Goal: Information Seeking & Learning: Learn about a topic

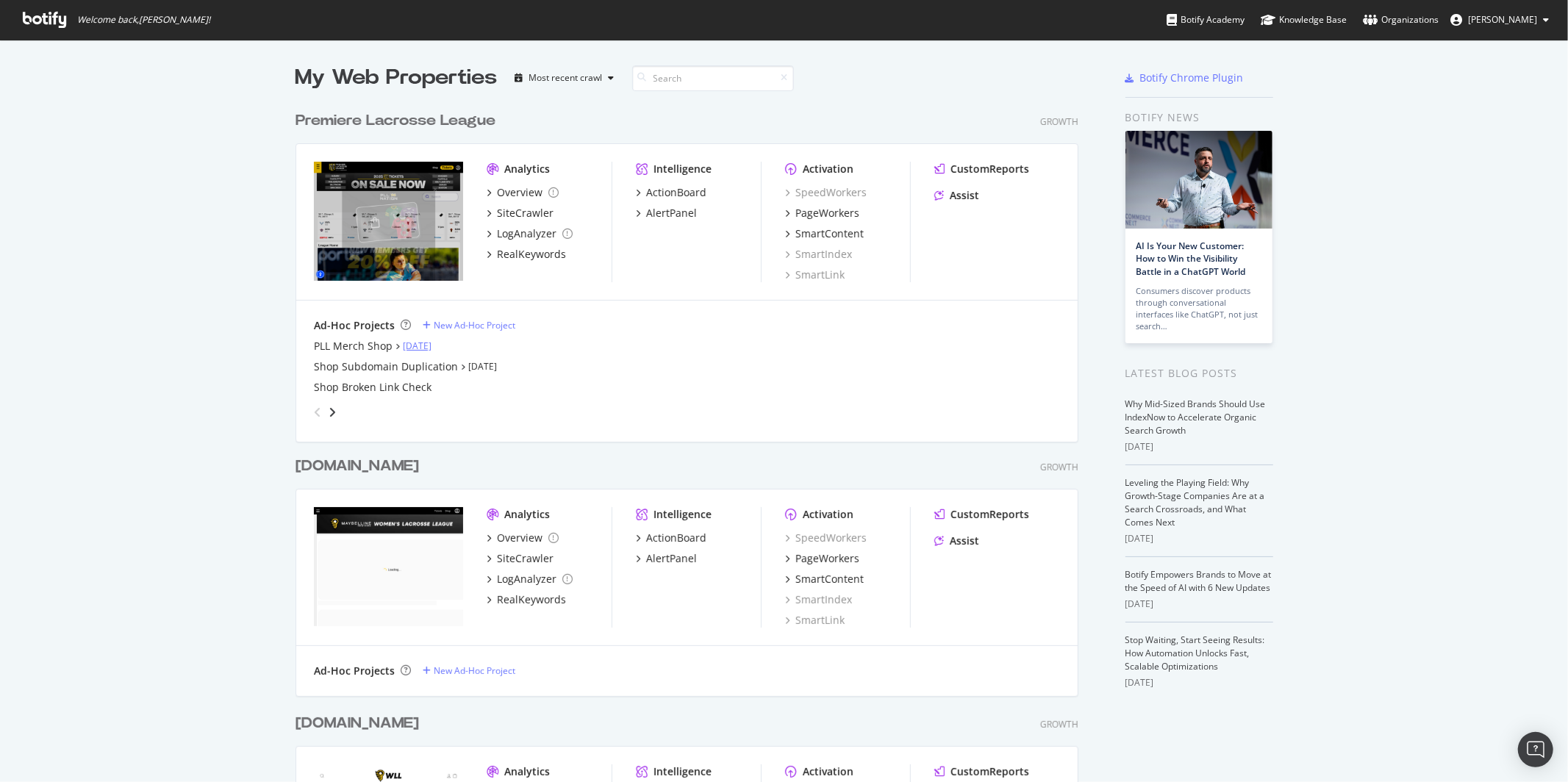
click at [412, 346] on link "[DATE]" at bounding box center [417, 346] width 29 height 13
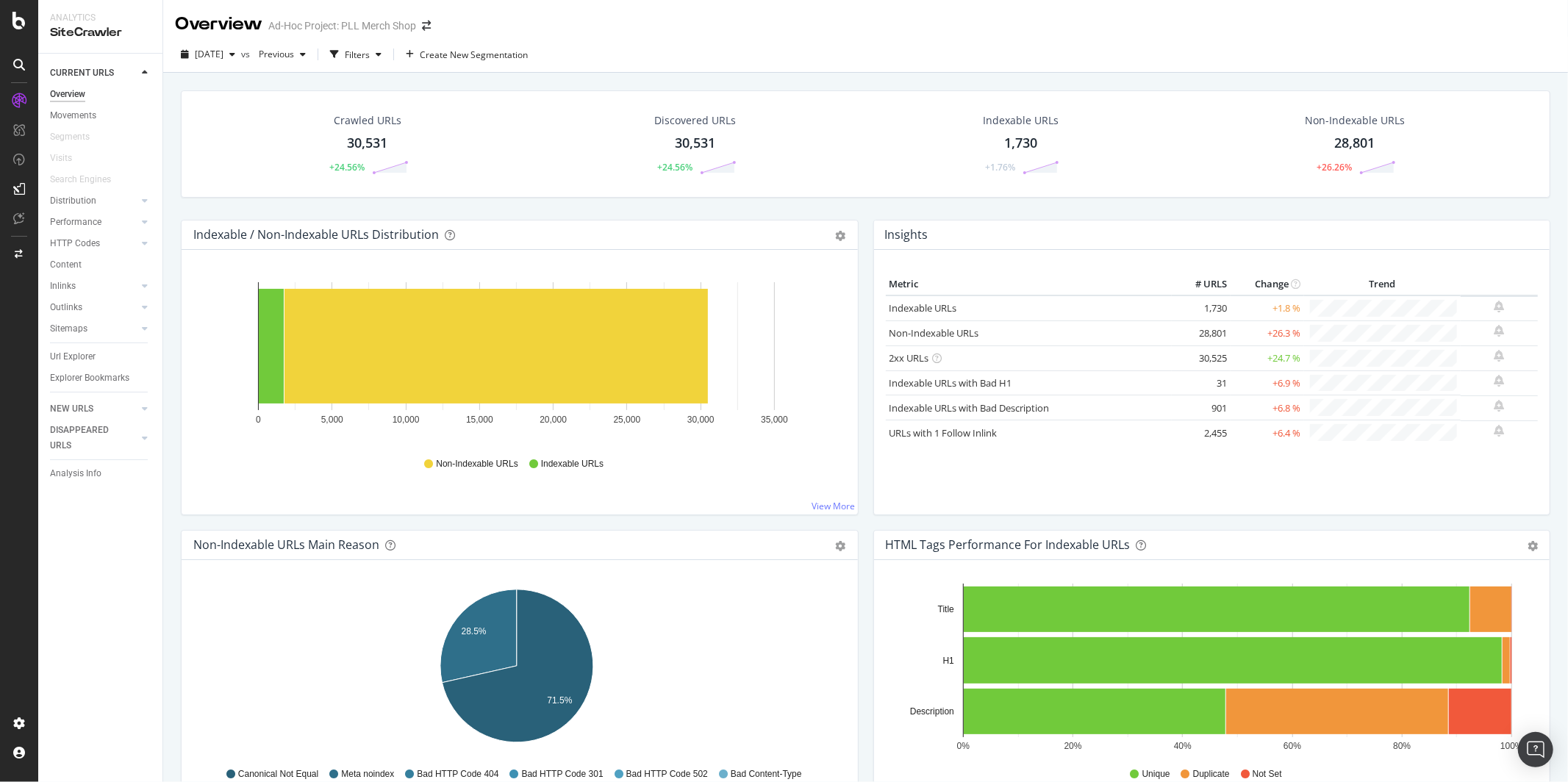
click at [1276, 319] on td "+1.8 %" at bounding box center [1268, 308] width 74 height 25
click at [1274, 326] on td "+26.3 %" at bounding box center [1268, 333] width 74 height 25
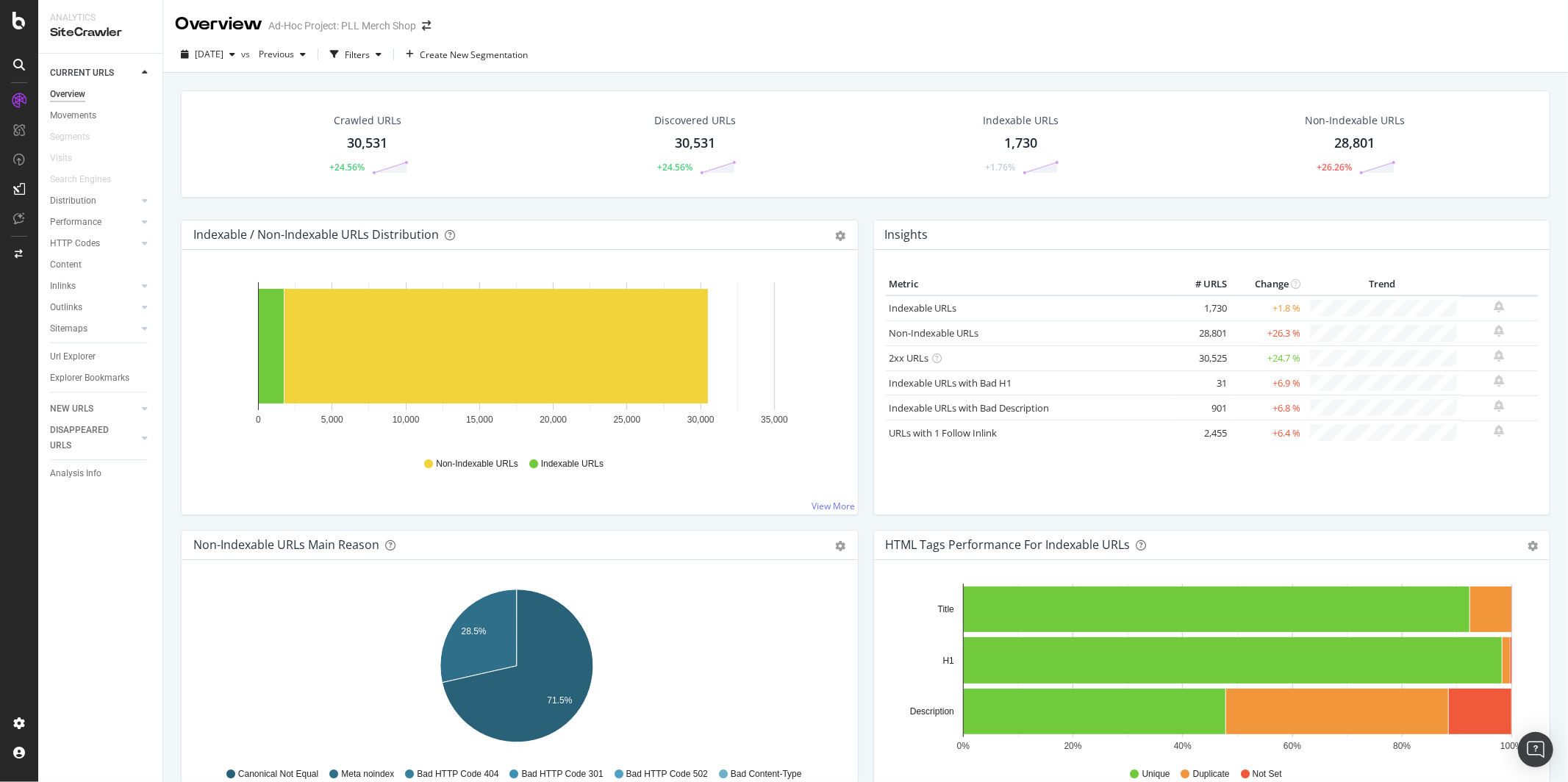
click at [1265, 334] on td "+26.3 %" at bounding box center [1268, 333] width 74 height 25
click at [1211, 330] on td "28,801" at bounding box center [1201, 333] width 59 height 25
click at [1275, 330] on td "+26.3 %" at bounding box center [1268, 333] width 74 height 25
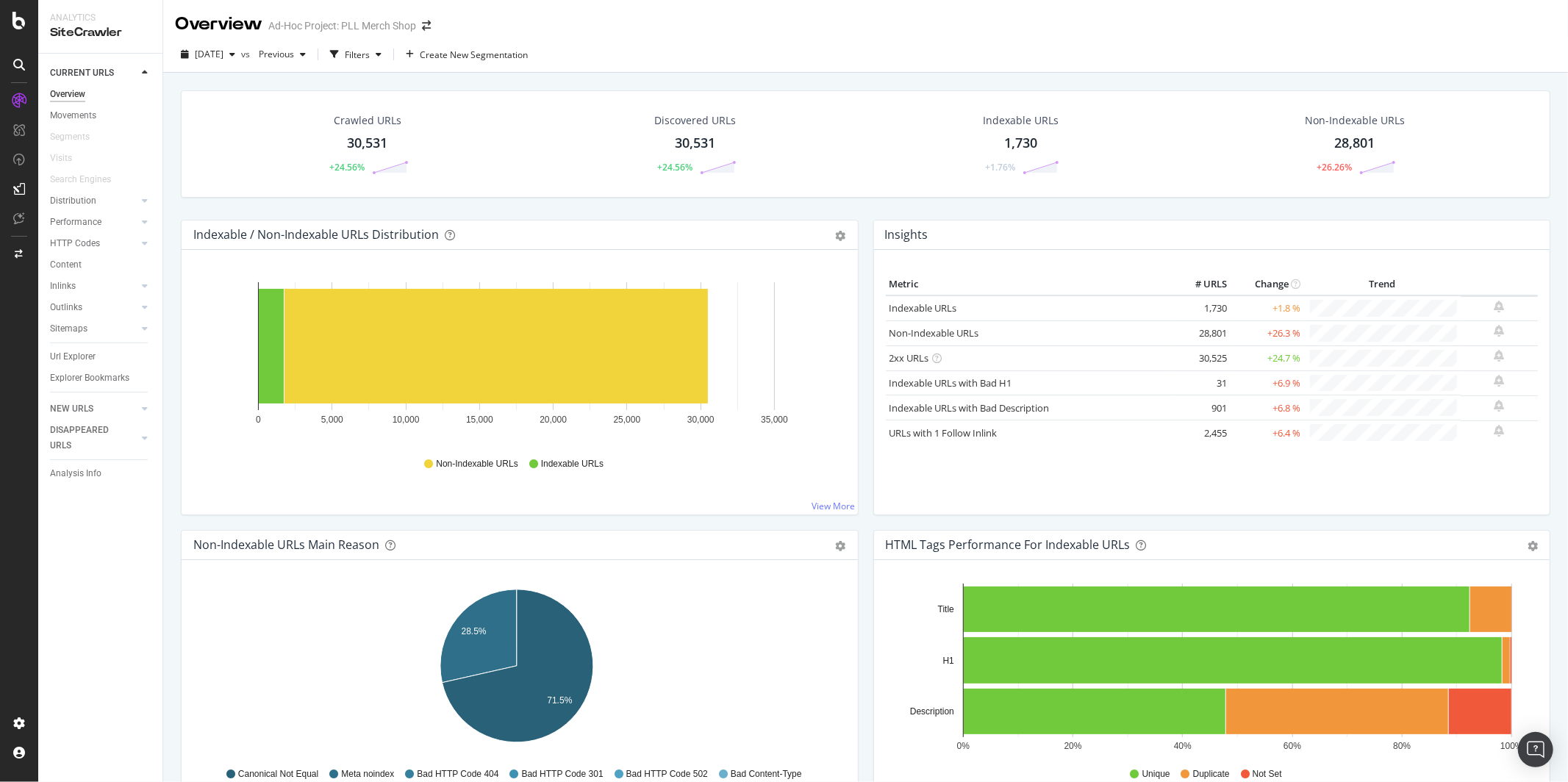
click at [1179, 330] on td "28,801" at bounding box center [1201, 333] width 59 height 25
click at [1192, 332] on td "28,801" at bounding box center [1201, 333] width 59 height 25
click at [1231, 337] on td "+26.3 %" at bounding box center [1268, 333] width 74 height 25
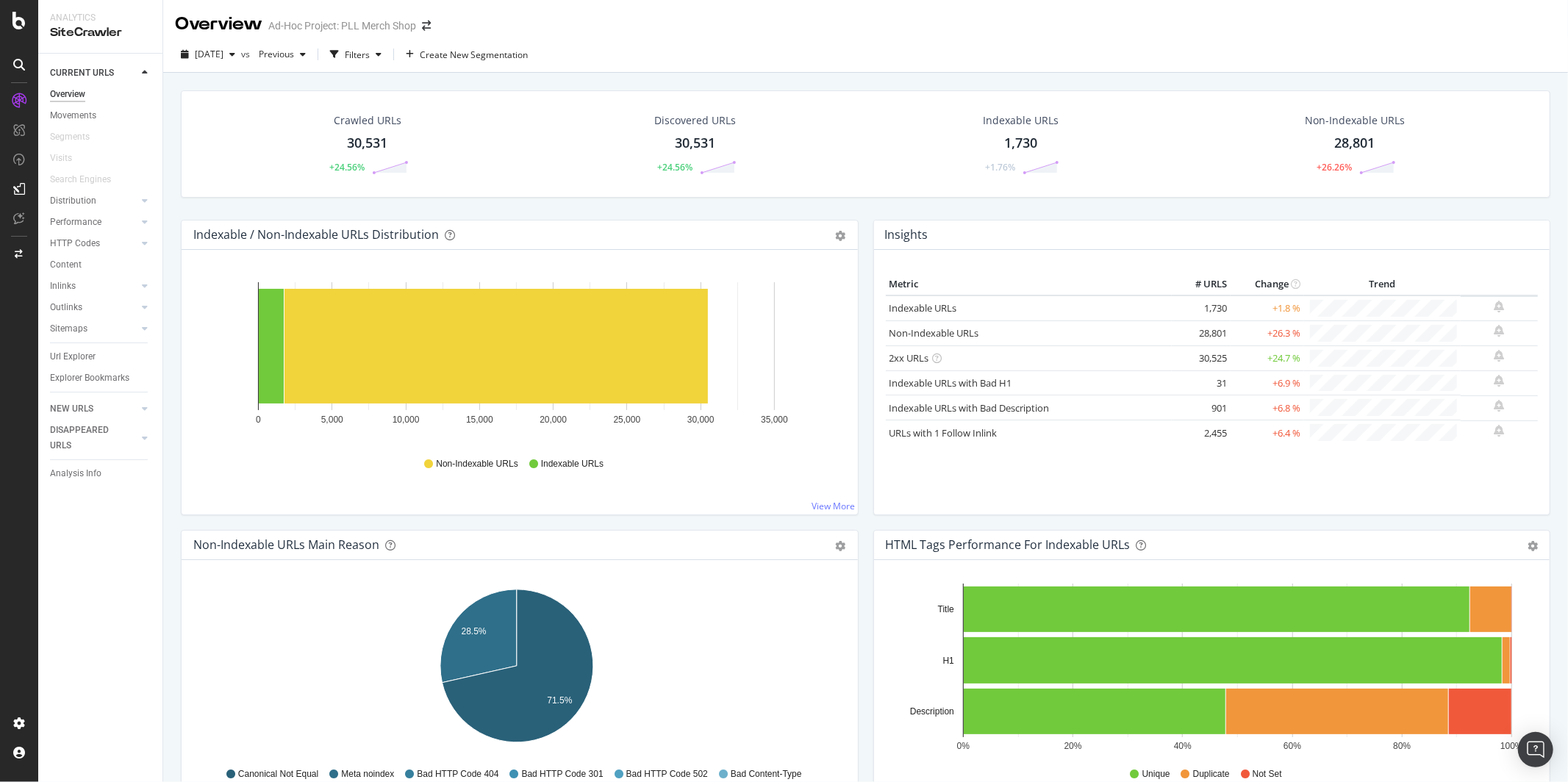
click at [1210, 350] on td "30,525" at bounding box center [1201, 358] width 59 height 25
click at [1209, 366] on td "30,525" at bounding box center [1201, 358] width 59 height 25
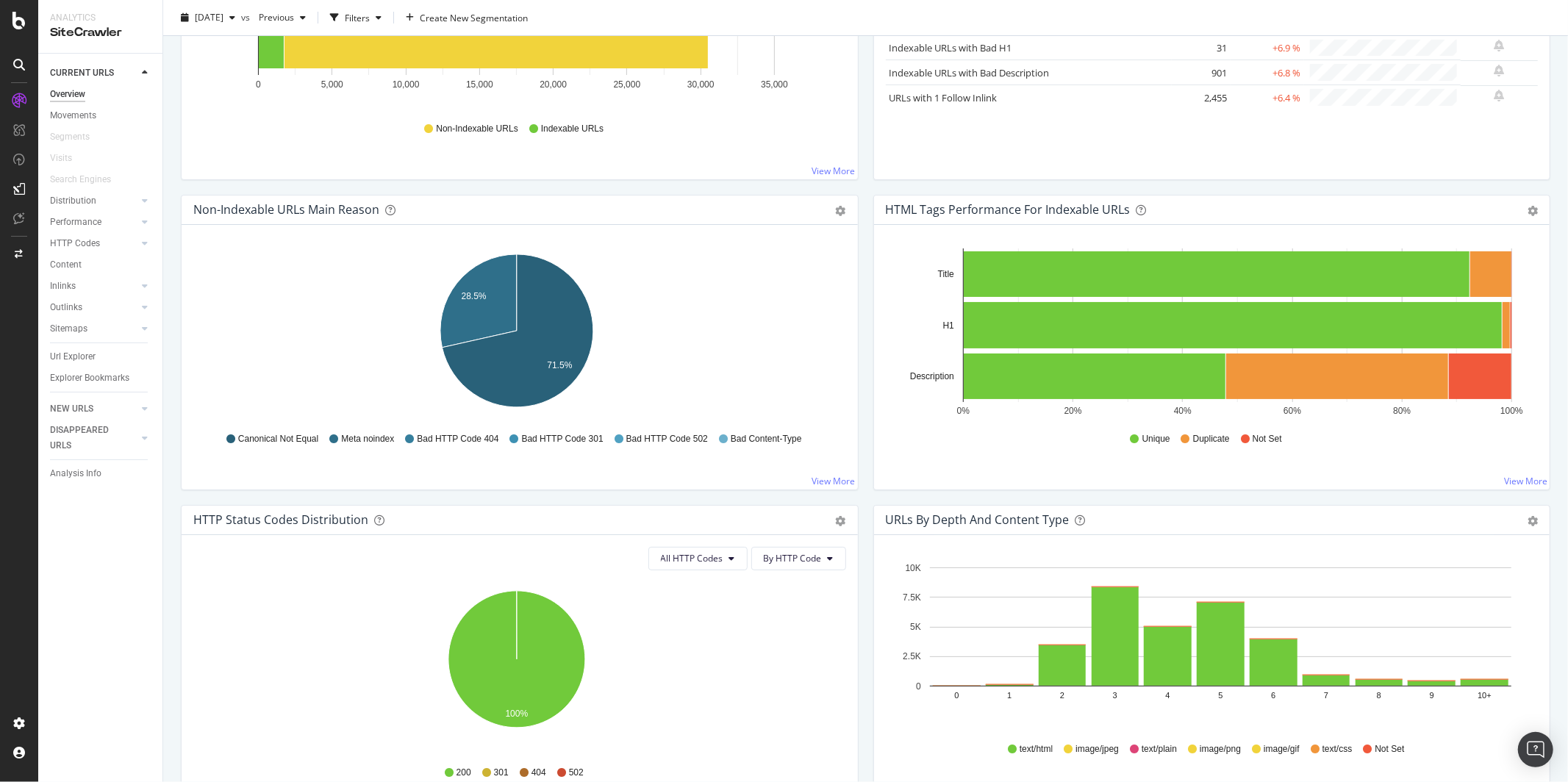
scroll to position [339, 0]
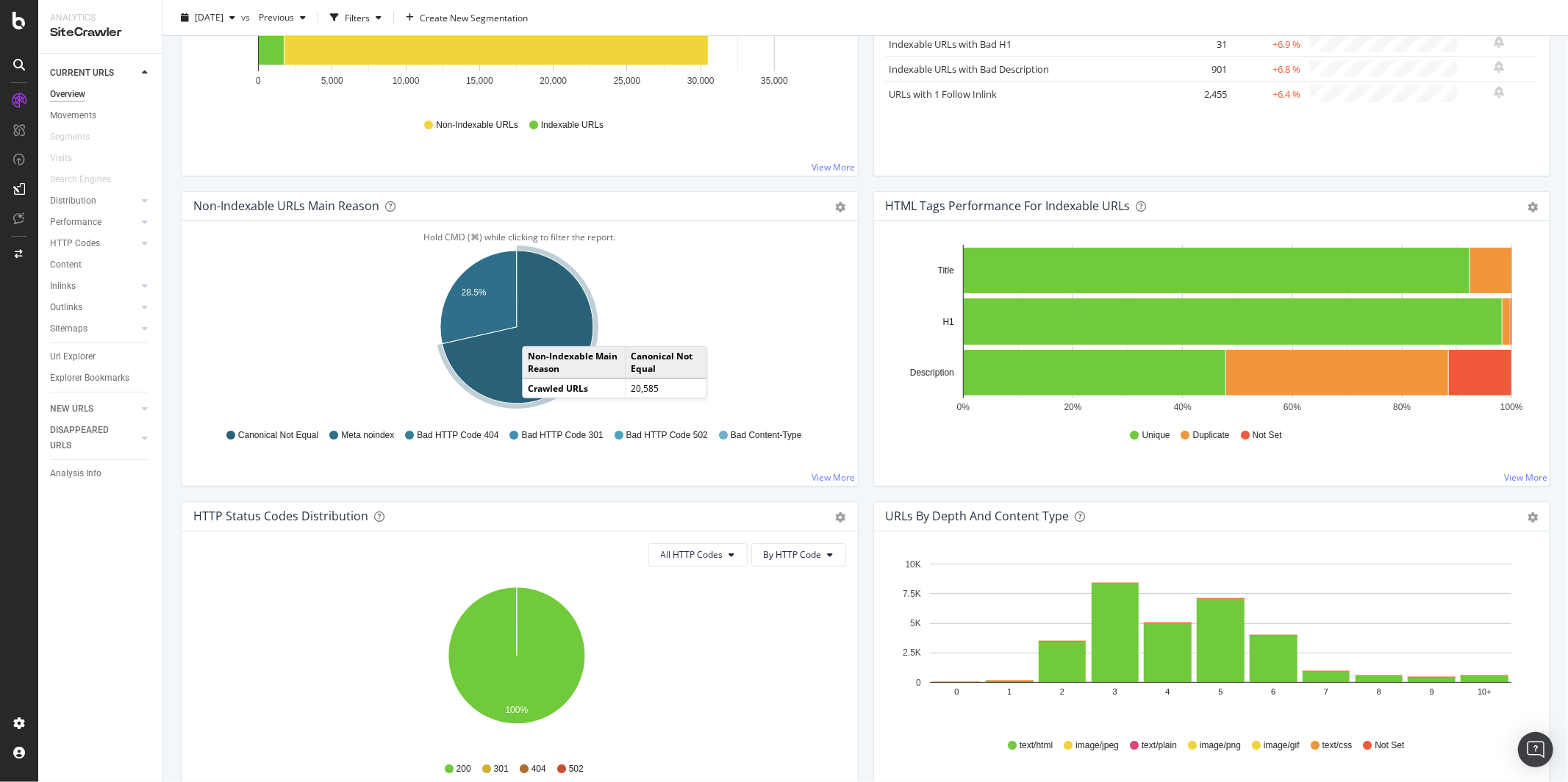
click at [536, 332] on icon "A chart." at bounding box center [518, 328] width 151 height 153
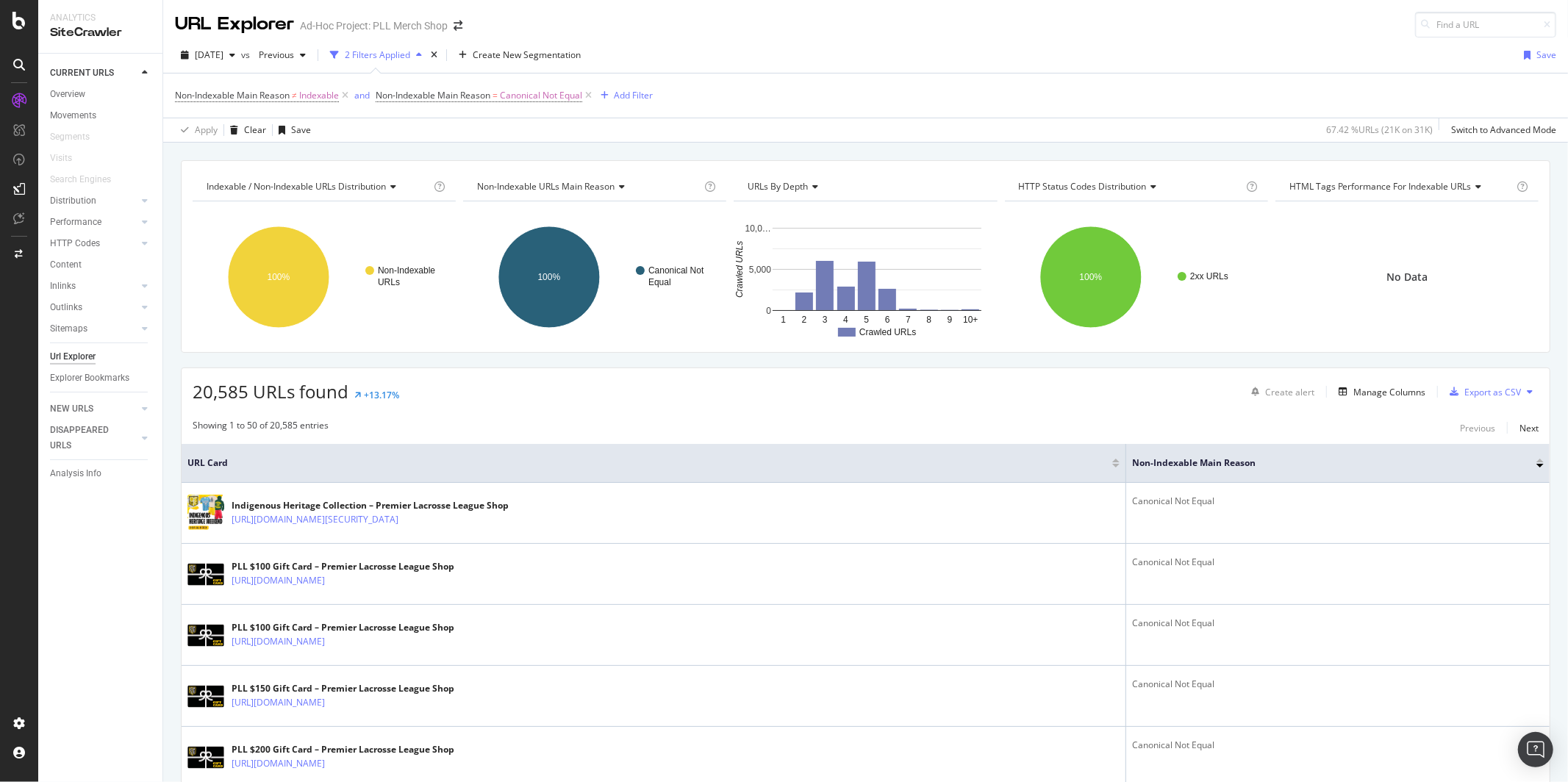
click at [648, 153] on div "Indexable / Non-Indexable URLs distribution Chart (by Value) Table Expand Expor…" at bounding box center [866, 160] width 1405 height 35
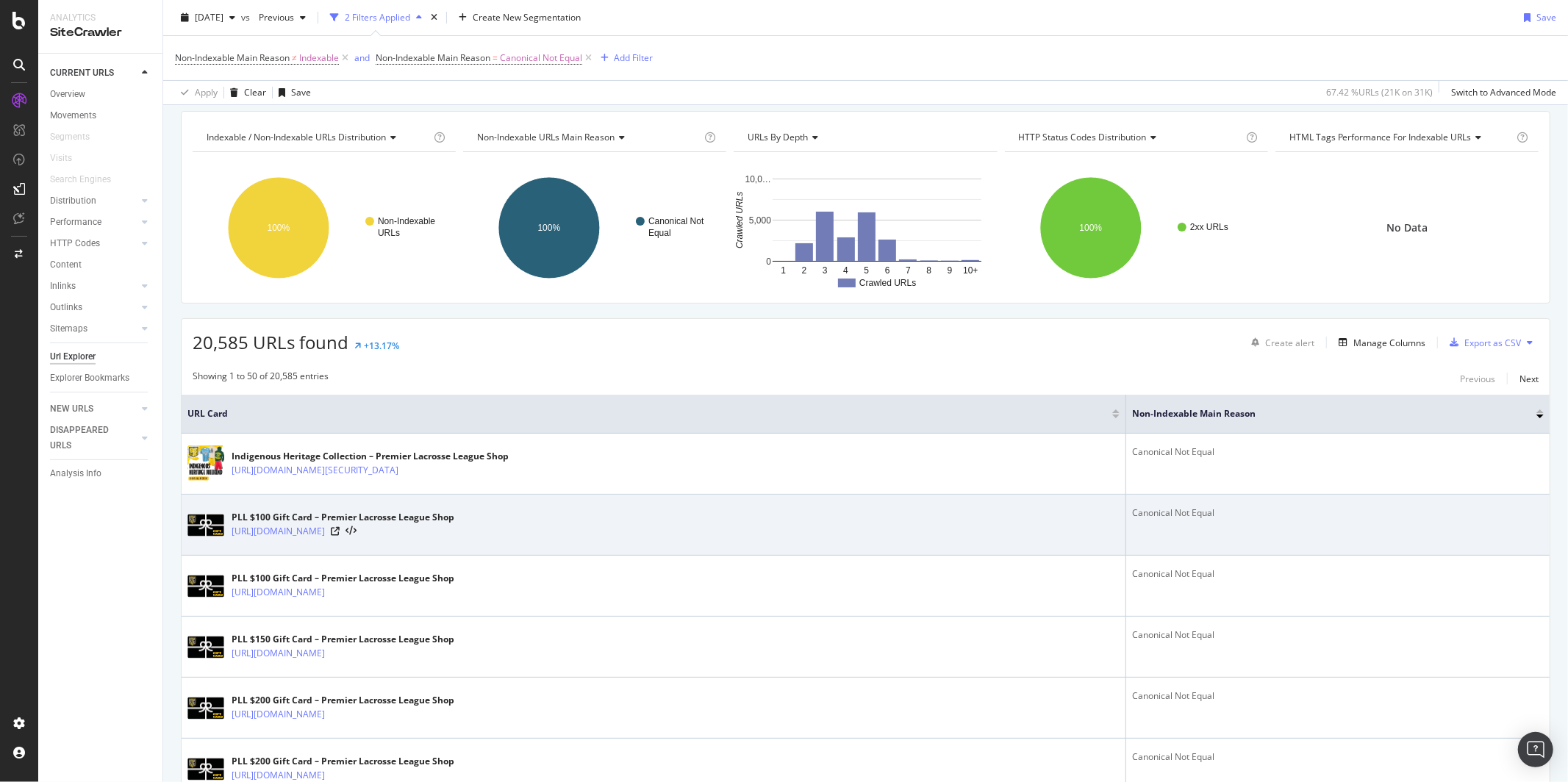
scroll to position [107, 0]
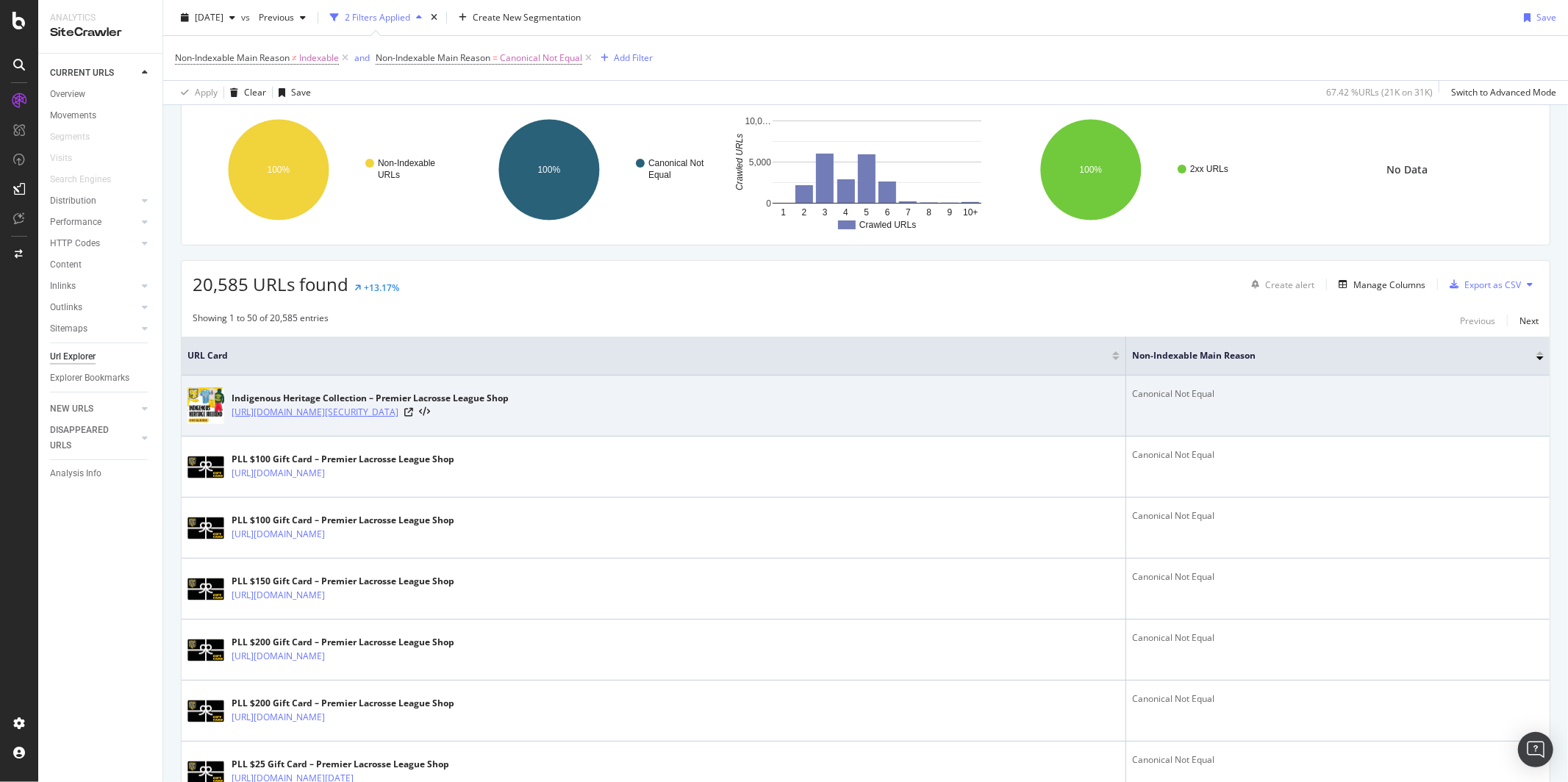
click at [399, 420] on link "[URL][DOMAIN_NAME][SECURITY_DATA]" at bounding box center [314, 412] width 167 height 15
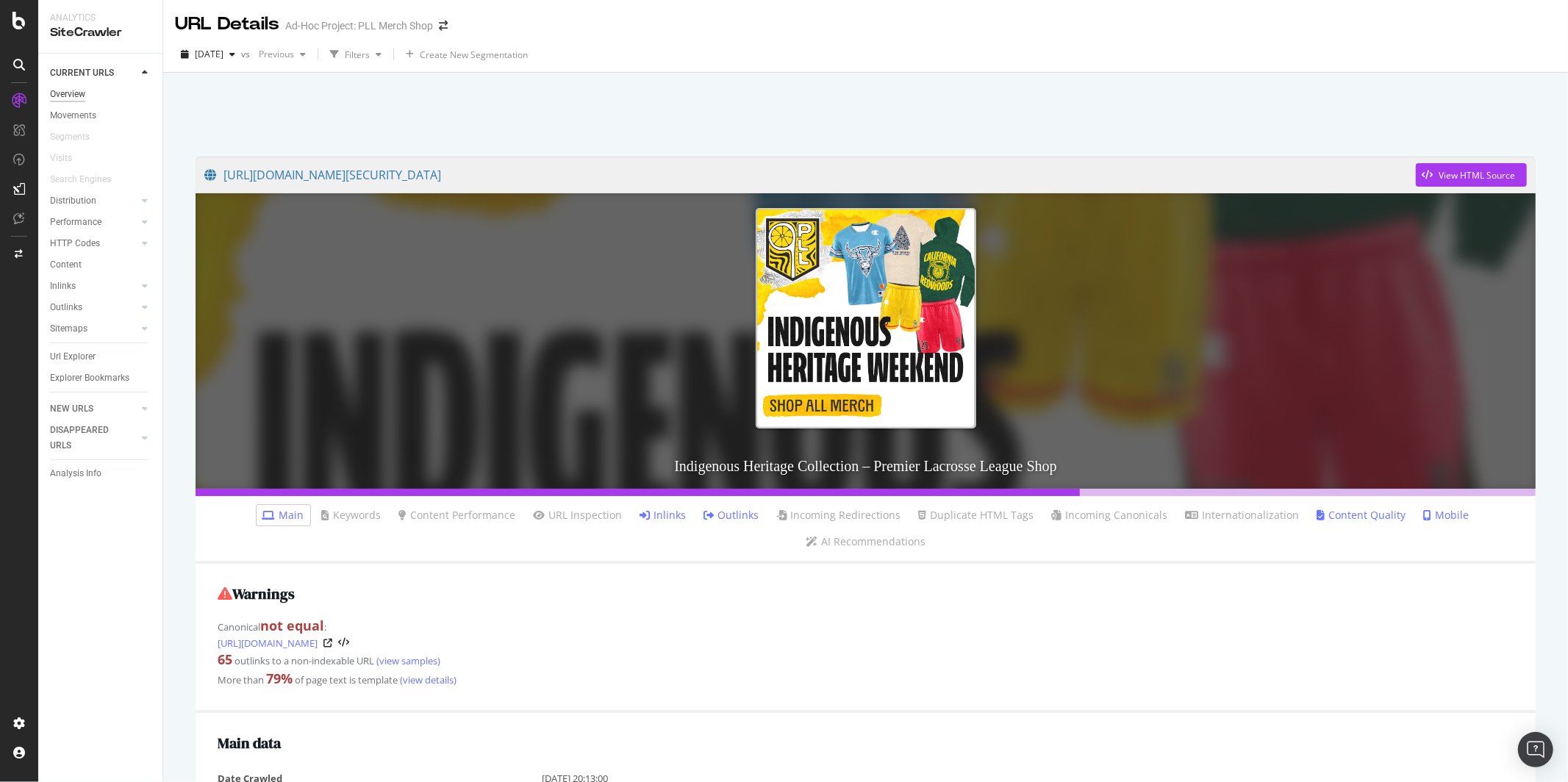
click at [77, 95] on div "Overview" at bounding box center [67, 95] width 35 height 16
